Goal: Navigation & Orientation: Find specific page/section

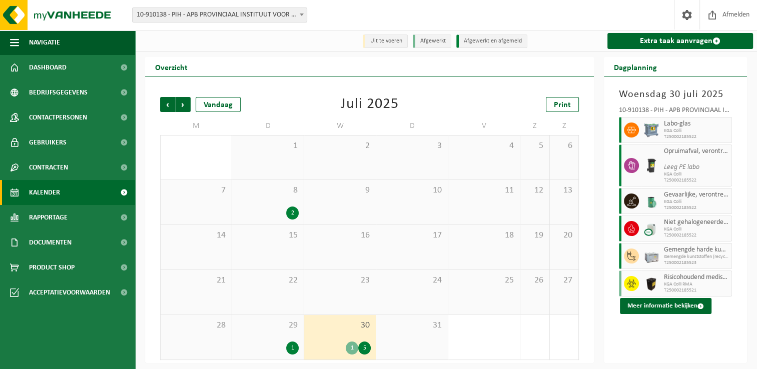
click at [370, 107] on div "Juli 2025" at bounding box center [370, 104] width 58 height 15
click at [63, 70] on span "Dashboard" at bounding box center [48, 67] width 38 height 25
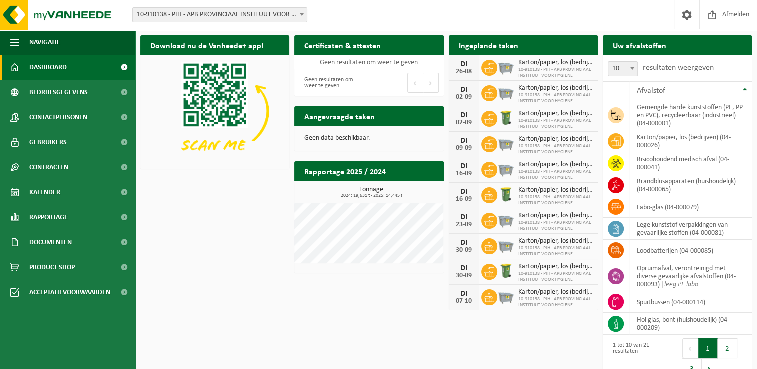
click at [231, 222] on div "Download nu de Vanheede+ app! Verberg Certificaten & attesten Bekijk uw certifi…" at bounding box center [446, 209] width 617 height 356
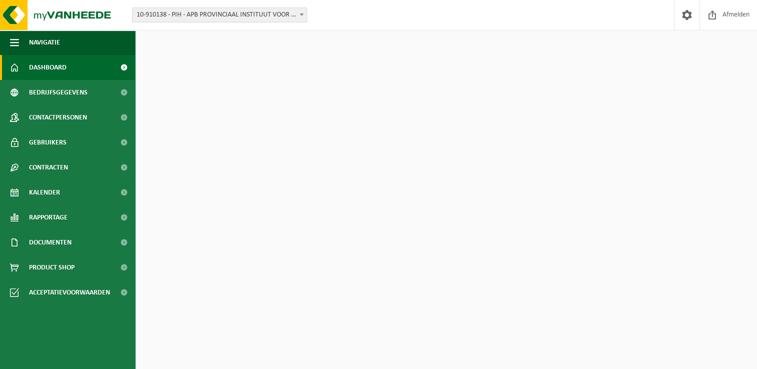
click at [207, 201] on div "Download nu de Vanheede+ app! Verberg Certificaten & attesten Bekijk uw certifi…" at bounding box center [446, 209] width 617 height 356
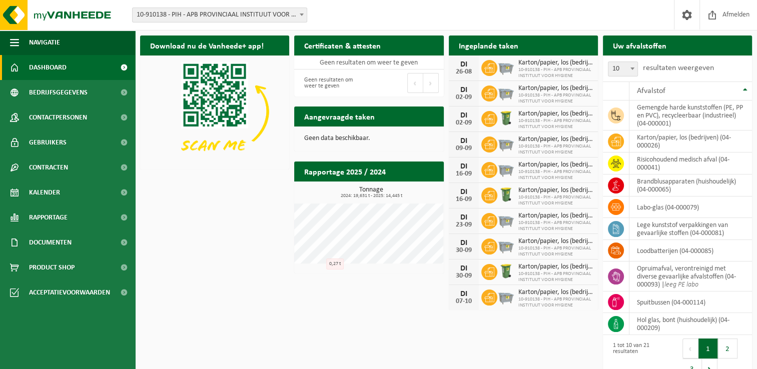
drag, startPoint x: 214, startPoint y: 180, endPoint x: 208, endPoint y: 178, distance: 7.0
click at [214, 180] on div "Download nu de Vanheede+ app! Verberg Certificaten & attesten Bekijk uw certifi…" at bounding box center [446, 209] width 617 height 356
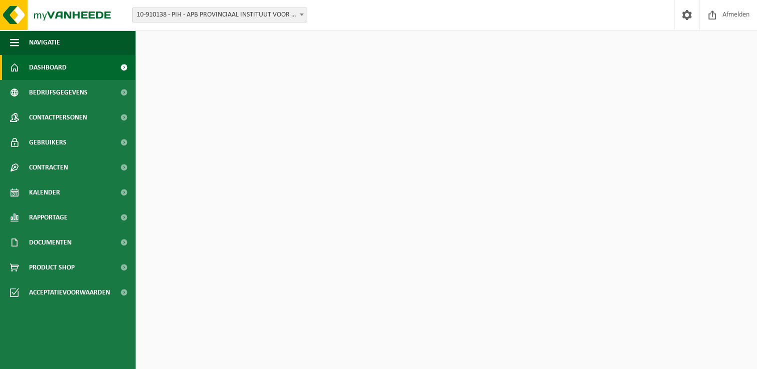
click at [221, 280] on div "Download nu de Vanheede+ app! Verberg Certificaten & attesten Bekijk uw certifi…" at bounding box center [446, 209] width 617 height 356
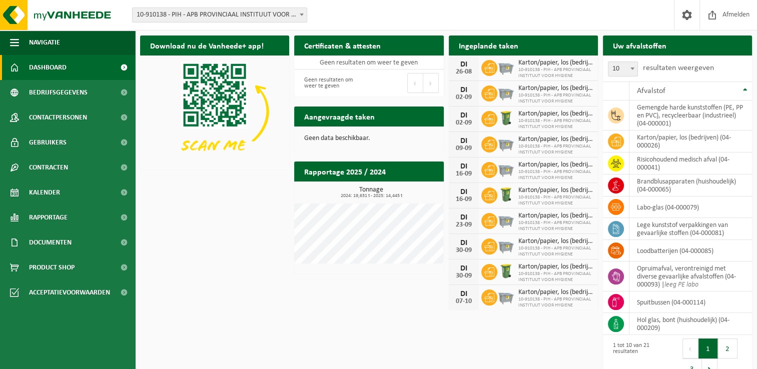
click at [204, 243] on div "Download nu de Vanheede+ app! Verberg Certificaten & attesten Bekijk uw certifi…" at bounding box center [446, 209] width 617 height 356
